Goal: Complete application form: Complete application form

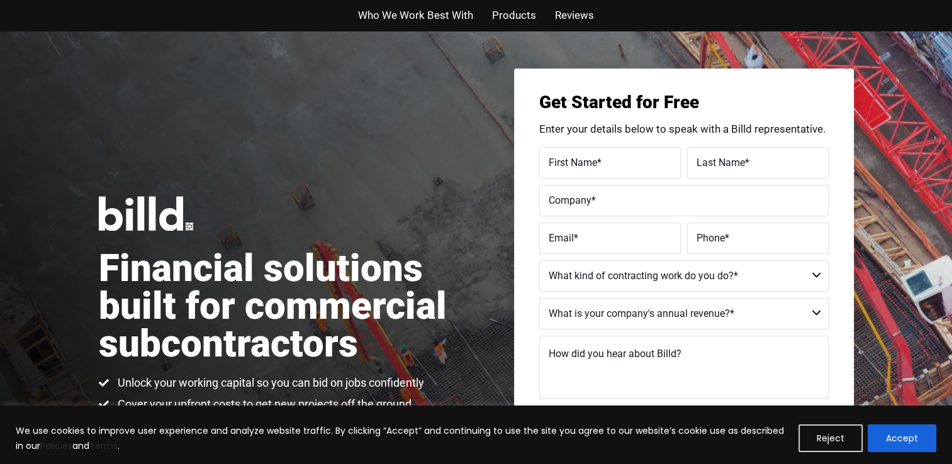
click at [573, 161] on span "First Name" at bounding box center [573, 162] width 48 height 12
click at [573, 161] on input "First Name *" at bounding box center [610, 162] width 142 height 31
click at [508, 16] on span "Products" at bounding box center [514, 15] width 44 height 18
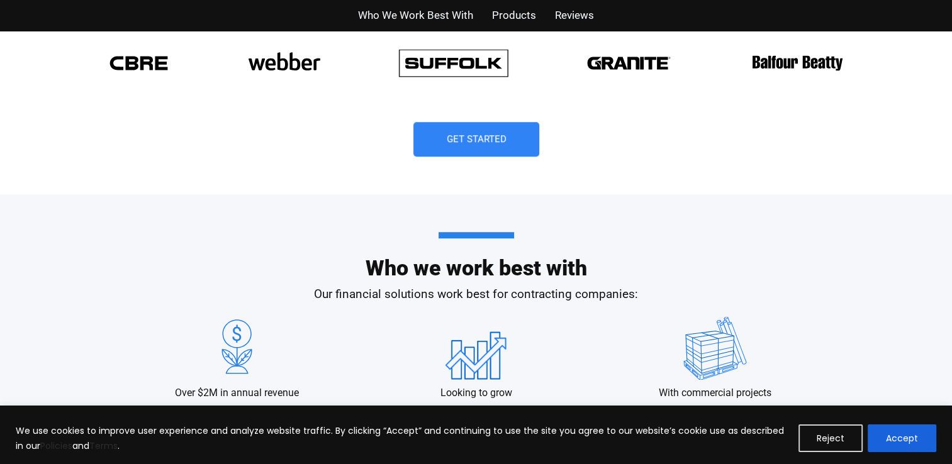
scroll to position [1040, 0]
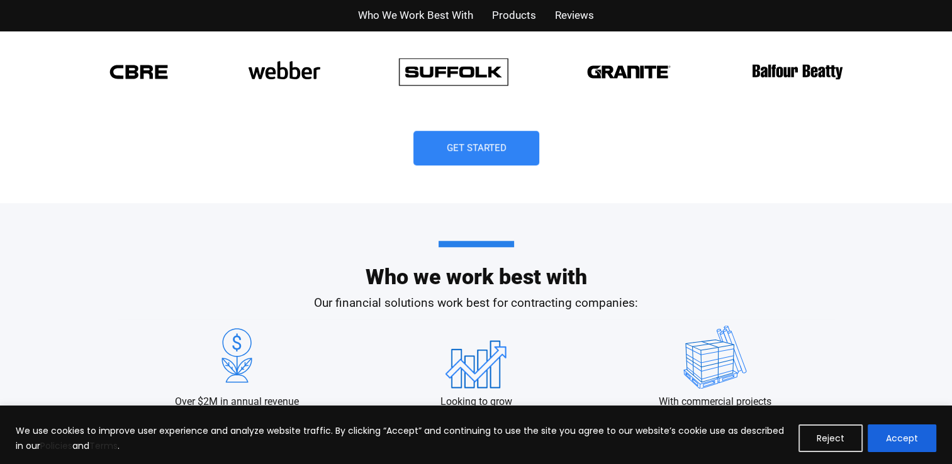
click at [428, 6] on span "Who We Work Best With" at bounding box center [415, 15] width 115 height 18
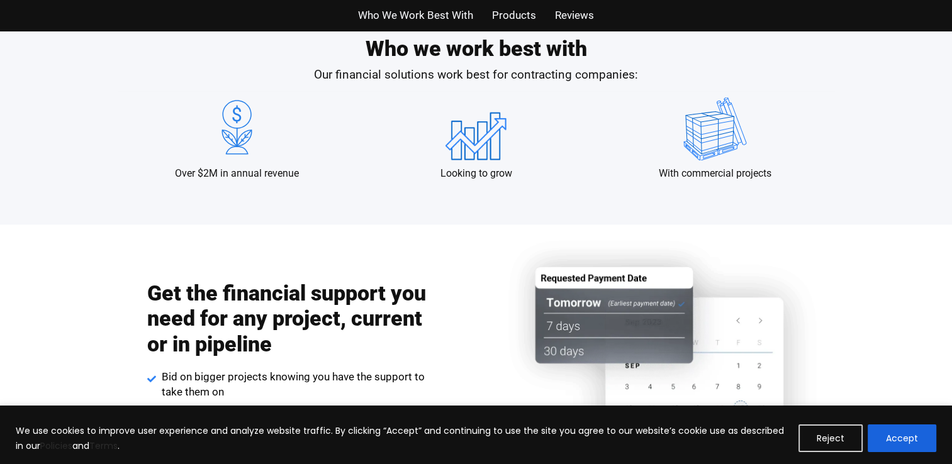
scroll to position [1294, 0]
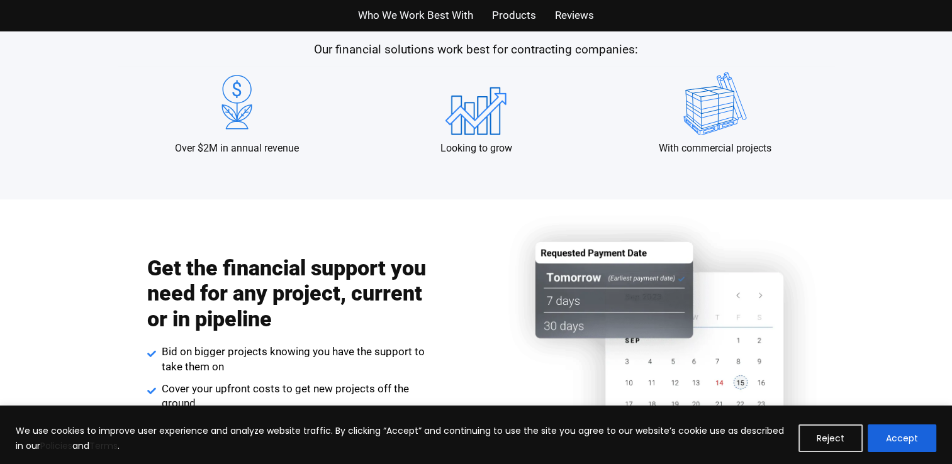
click at [519, 16] on span "Products" at bounding box center [514, 15] width 44 height 18
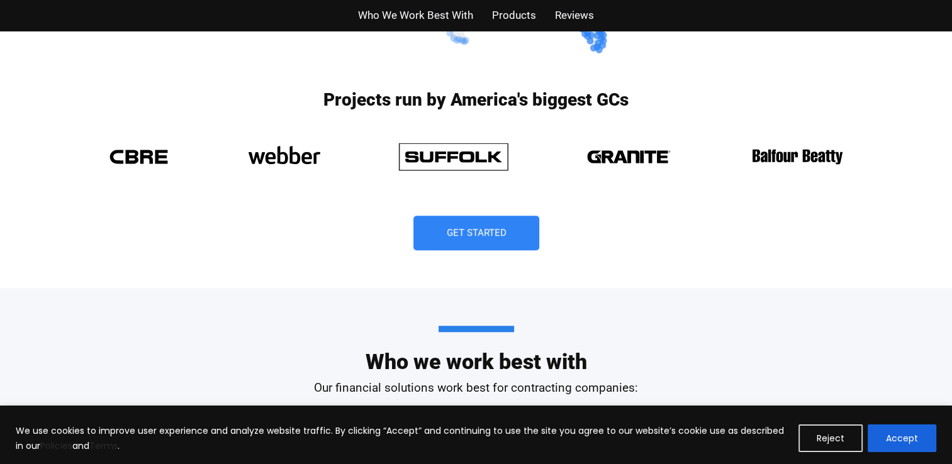
scroll to position [1024, 0]
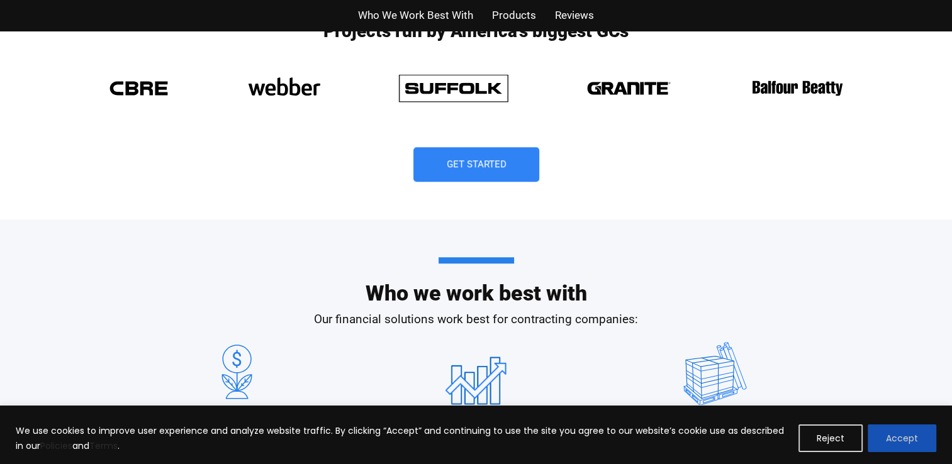
click at [885, 427] on button "Accept" at bounding box center [902, 439] width 69 height 28
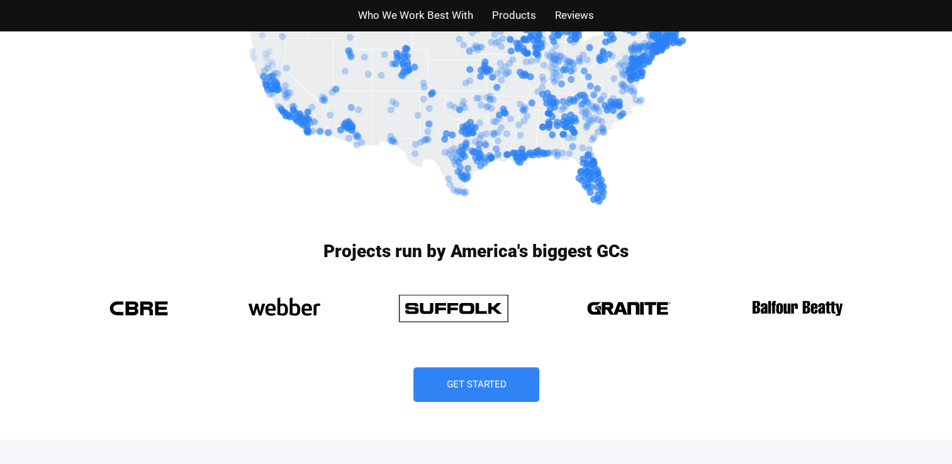
scroll to position [797, 0]
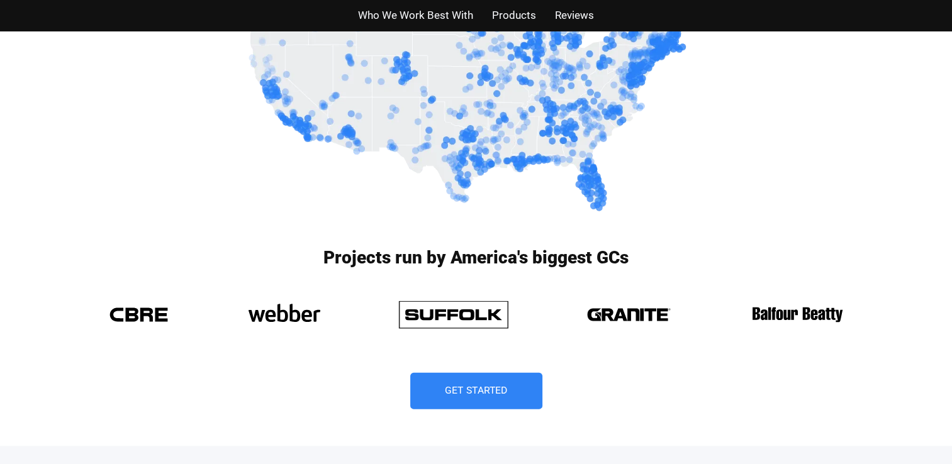
click at [486, 397] on link "Get Started" at bounding box center [476, 391] width 132 height 37
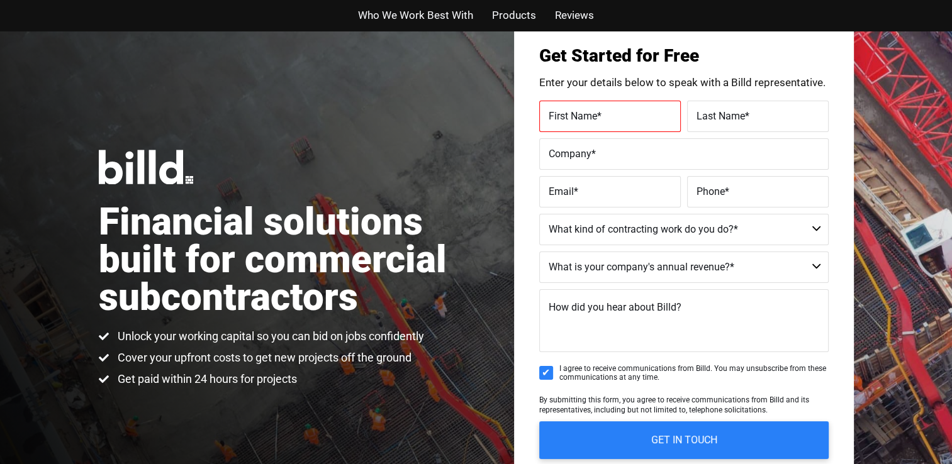
scroll to position [30, 0]
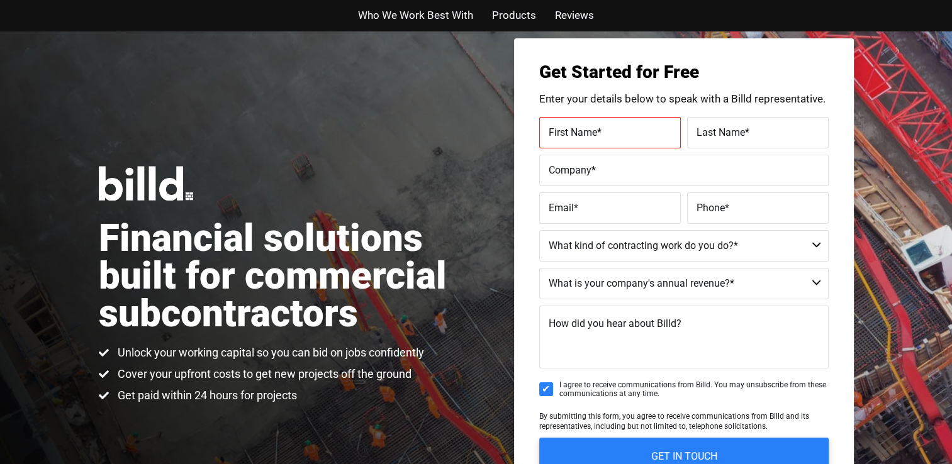
click at [570, 137] on span "First Name" at bounding box center [573, 132] width 48 height 12
click at [570, 137] on input "First Name *" at bounding box center [610, 132] width 142 height 31
type input "[PERSON_NAME]"
type input "SORKATY CAPITAL ADVISORS LLC"
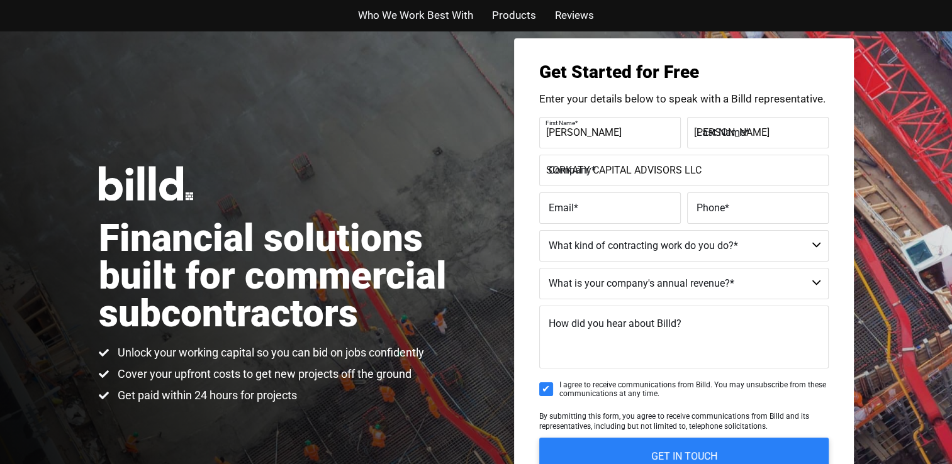
type input "[EMAIL_ADDRESS][DOMAIN_NAME]"
type input "[PHONE_NUMBER]"
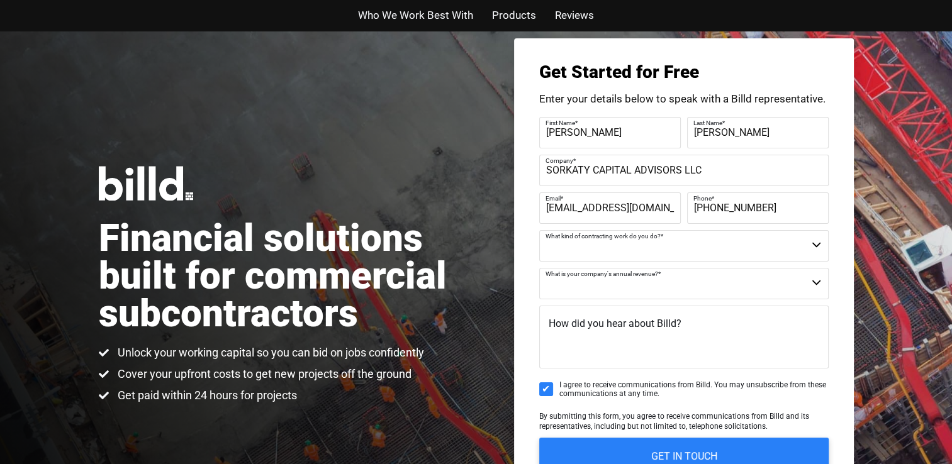
click at [816, 245] on select "Commercial Commercial and Residential Residential Not a Contractor" at bounding box center [684, 245] width 290 height 31
select select "Commercial"
click at [539, 230] on select "Commercial Commercial and Residential Residential Not a Contractor" at bounding box center [684, 245] width 290 height 31
click at [814, 281] on select "$40M + $25M - $40M $8M - $25M $4M - $8M $2M - $4M $1M - $2M Less than $1M" at bounding box center [684, 283] width 290 height 31
select select "$2M - $4M"
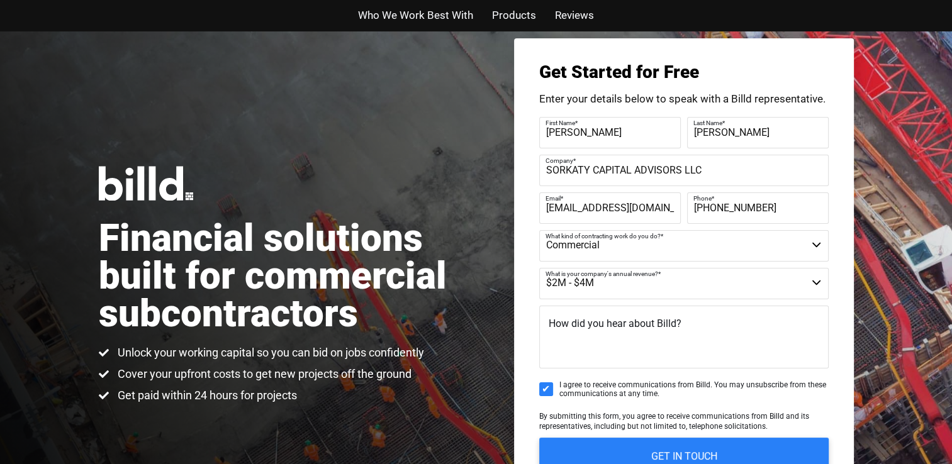
click at [539, 268] on select "$40M + $25M - $40M $8M - $25M $4M - $8M $2M - $4M $1M - $2M Less than $1M" at bounding box center [684, 283] width 290 height 31
click at [590, 340] on textarea "How did you hear about Billd?" at bounding box center [684, 337] width 290 height 63
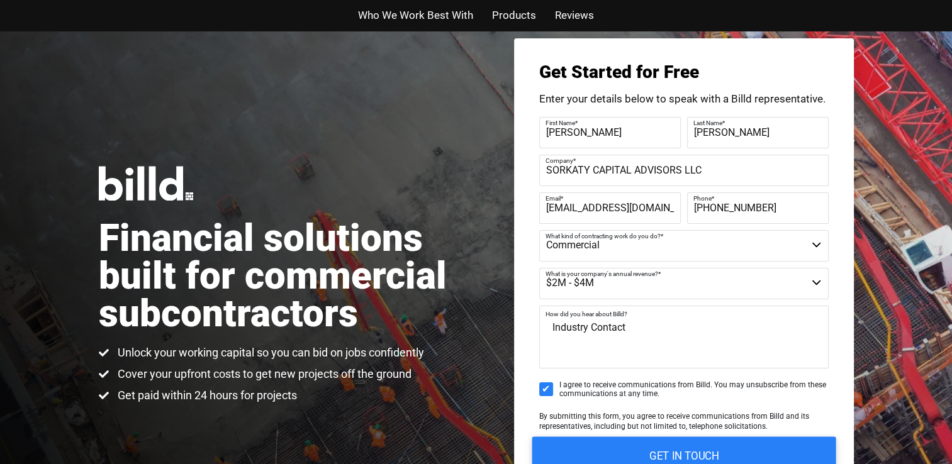
type textarea "Industry Contact"
click at [681, 446] on input "GET IN TOUCH" at bounding box center [684, 457] width 304 height 40
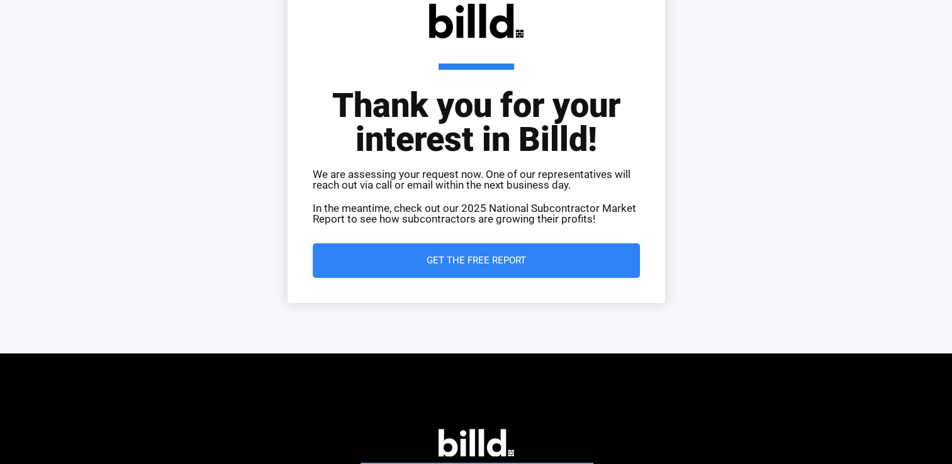
drag, startPoint x: 0, startPoint y: 0, endPoint x: 956, endPoint y: 456, distance: 1059.3
click at [952, 456] on html "We use cookies to improve user experience and analyze website traffic. By click…" at bounding box center [476, 255] width 952 height 678
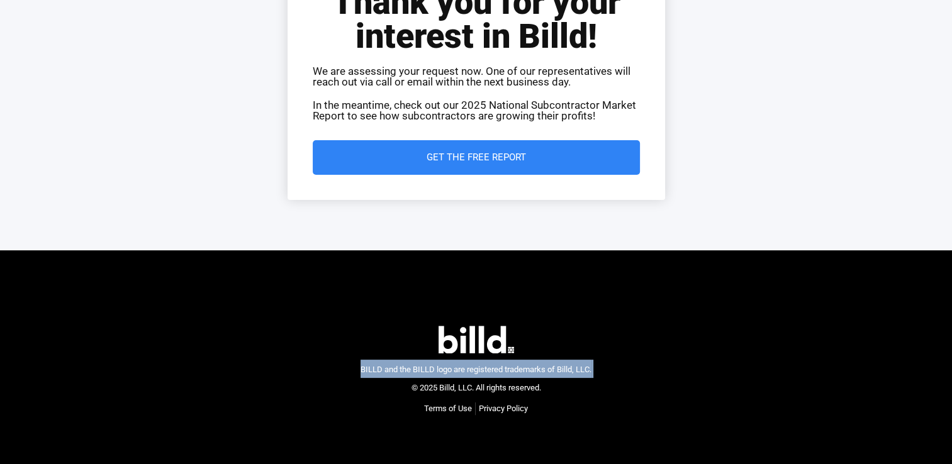
scroll to position [213, 0]
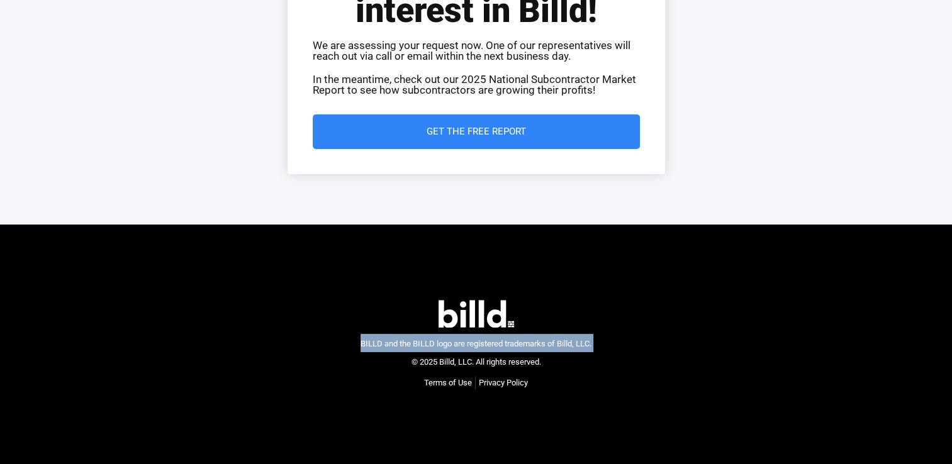
click at [466, 133] on span "Get the Free Report" at bounding box center [476, 131] width 99 height 9
